Goal: Task Accomplishment & Management: Use online tool/utility

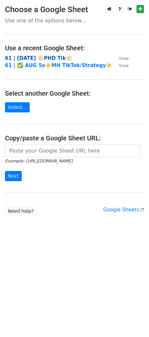
click at [48, 60] on strong "61 | [DATE] 🔆PHD Tik🔆" at bounding box center [38, 58] width 67 height 6
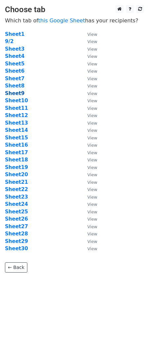
click at [13, 93] on strong "Sheet9" at bounding box center [14, 93] width 19 height 6
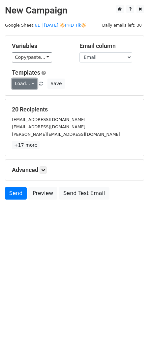
click at [28, 82] on link "Load..." at bounding box center [24, 84] width 25 height 10
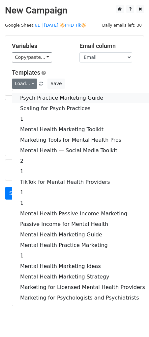
click at [32, 96] on link "Psych Practice Marketing Guide" at bounding box center [82, 98] width 140 height 11
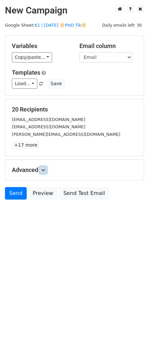
click at [45, 170] on icon at bounding box center [43, 170] width 4 height 4
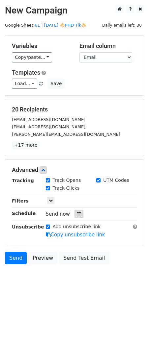
click at [75, 216] on div at bounding box center [78, 214] width 9 height 9
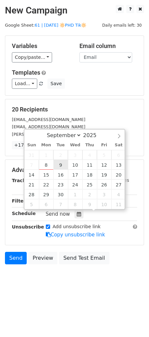
type input "2025-09-09 12:00"
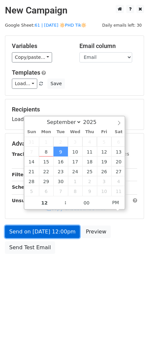
click at [49, 232] on link "Send on Sep 9 at 12:00pm" at bounding box center [42, 232] width 75 height 12
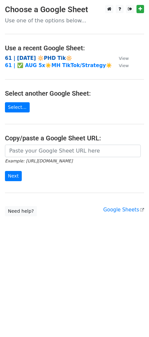
click at [37, 59] on strong "61 | SEPT 2 🔆PHD Tik🔆" at bounding box center [38, 58] width 67 height 6
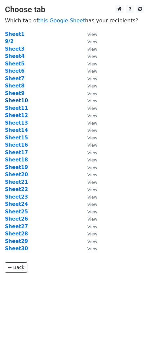
click at [21, 101] on strong "Sheet10" at bounding box center [16, 101] width 23 height 6
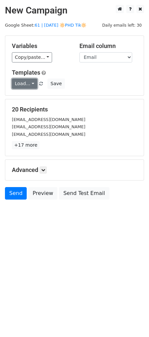
click at [26, 84] on link "Load..." at bounding box center [24, 84] width 25 height 10
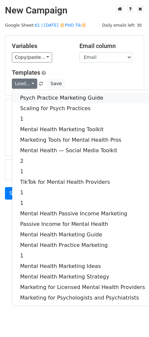
click at [41, 96] on link "Psych Practice Marketing Guide" at bounding box center [82, 98] width 140 height 11
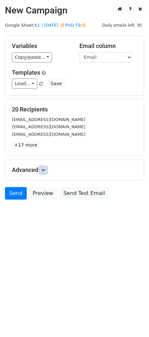
click at [45, 170] on icon at bounding box center [43, 170] width 4 height 4
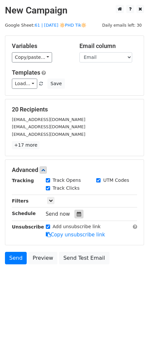
click at [77, 213] on icon at bounding box center [79, 214] width 4 height 5
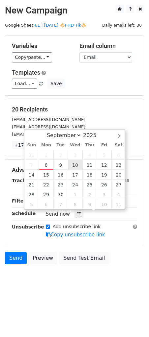
type input "2025-09-10 12:00"
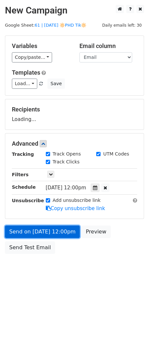
click at [53, 230] on link "Send on Sep 10 at 12:00pm" at bounding box center [42, 232] width 75 height 12
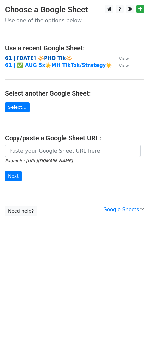
click at [40, 59] on strong "61 | [DATE] 🔆PHD Tik🔆" at bounding box center [38, 58] width 67 height 6
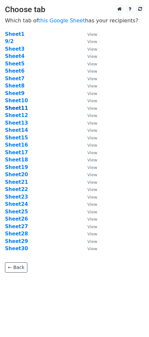
click at [13, 109] on strong "Sheet11" at bounding box center [16, 108] width 23 height 6
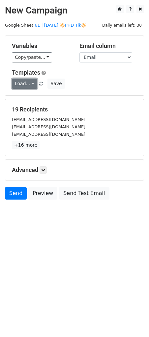
click at [24, 82] on link "Load..." at bounding box center [24, 84] width 25 height 10
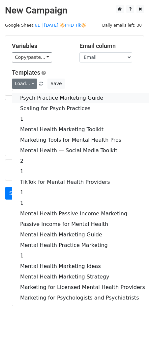
click at [33, 93] on link "Psych Practice Marketing Guide" at bounding box center [82, 98] width 140 height 11
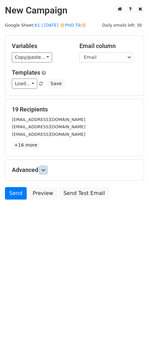
click at [44, 170] on icon at bounding box center [43, 170] width 4 height 4
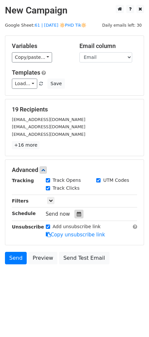
click at [77, 213] on icon at bounding box center [79, 214] width 4 height 5
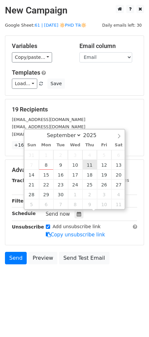
type input "[DATE] 12:00"
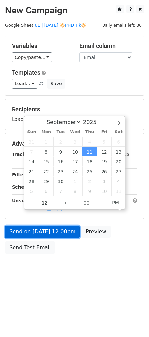
click at [54, 232] on link "Send on [DATE] 12:00pm" at bounding box center [42, 232] width 75 height 12
